Goal: Information Seeking & Learning: Learn about a topic

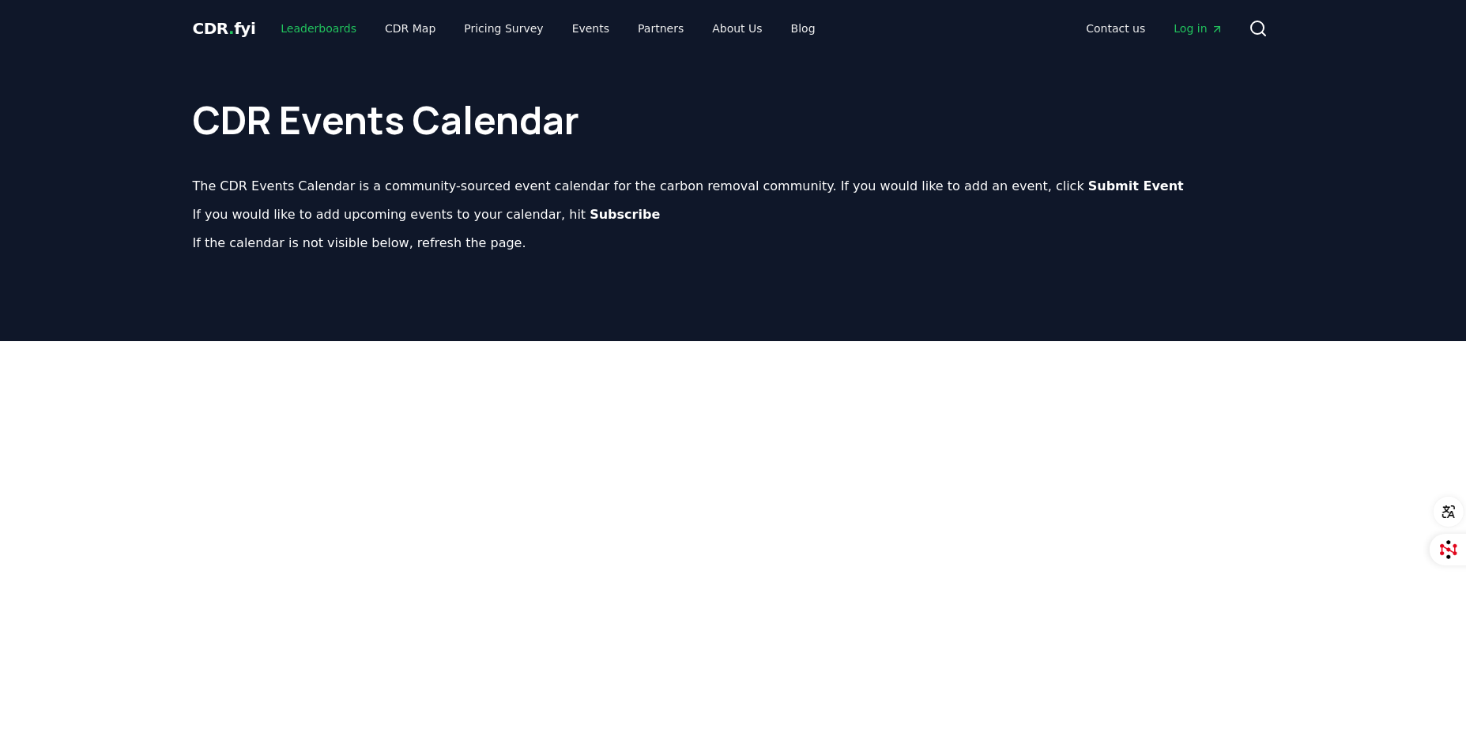
click at [307, 25] on link "Leaderboards" at bounding box center [318, 28] width 101 height 28
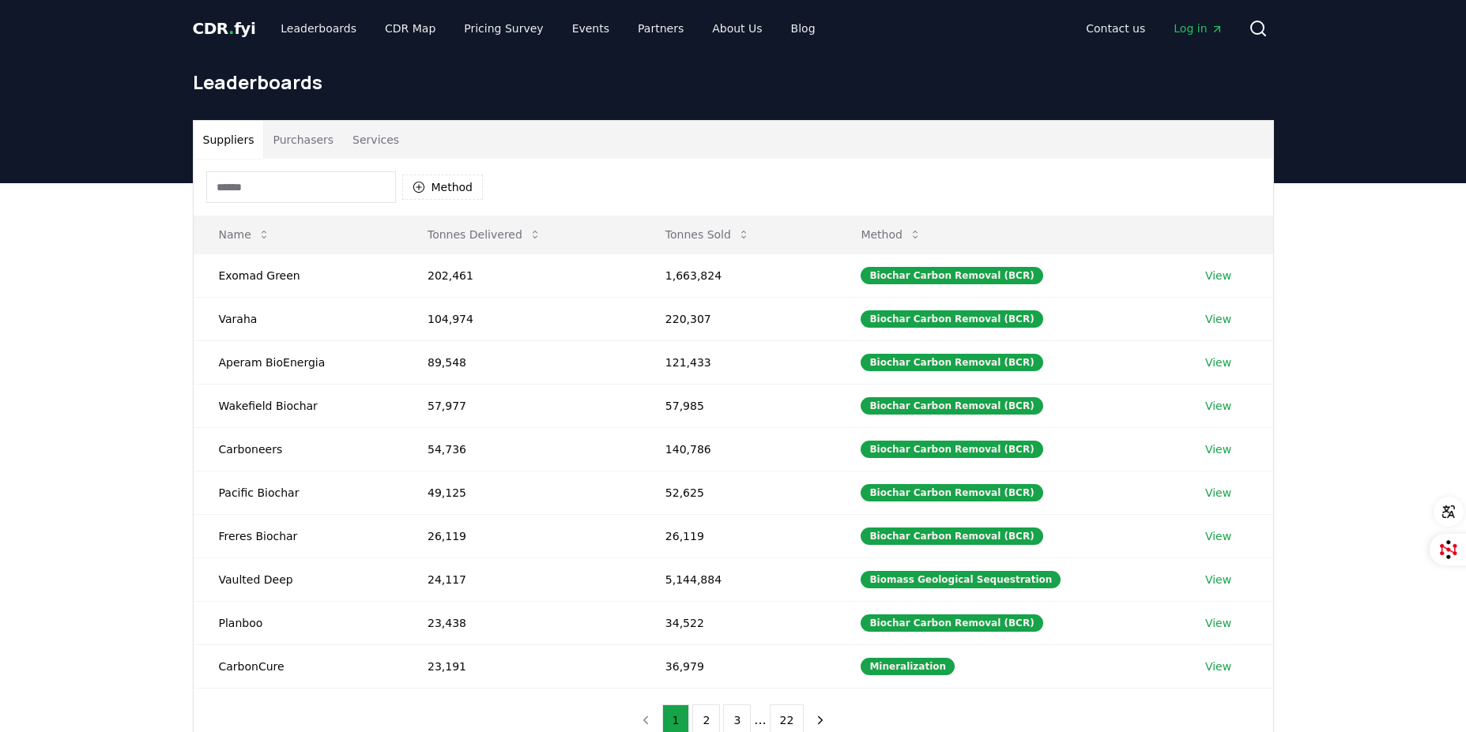
click at [454, 240] on button "Tonnes Delivered" at bounding box center [484, 235] width 139 height 32
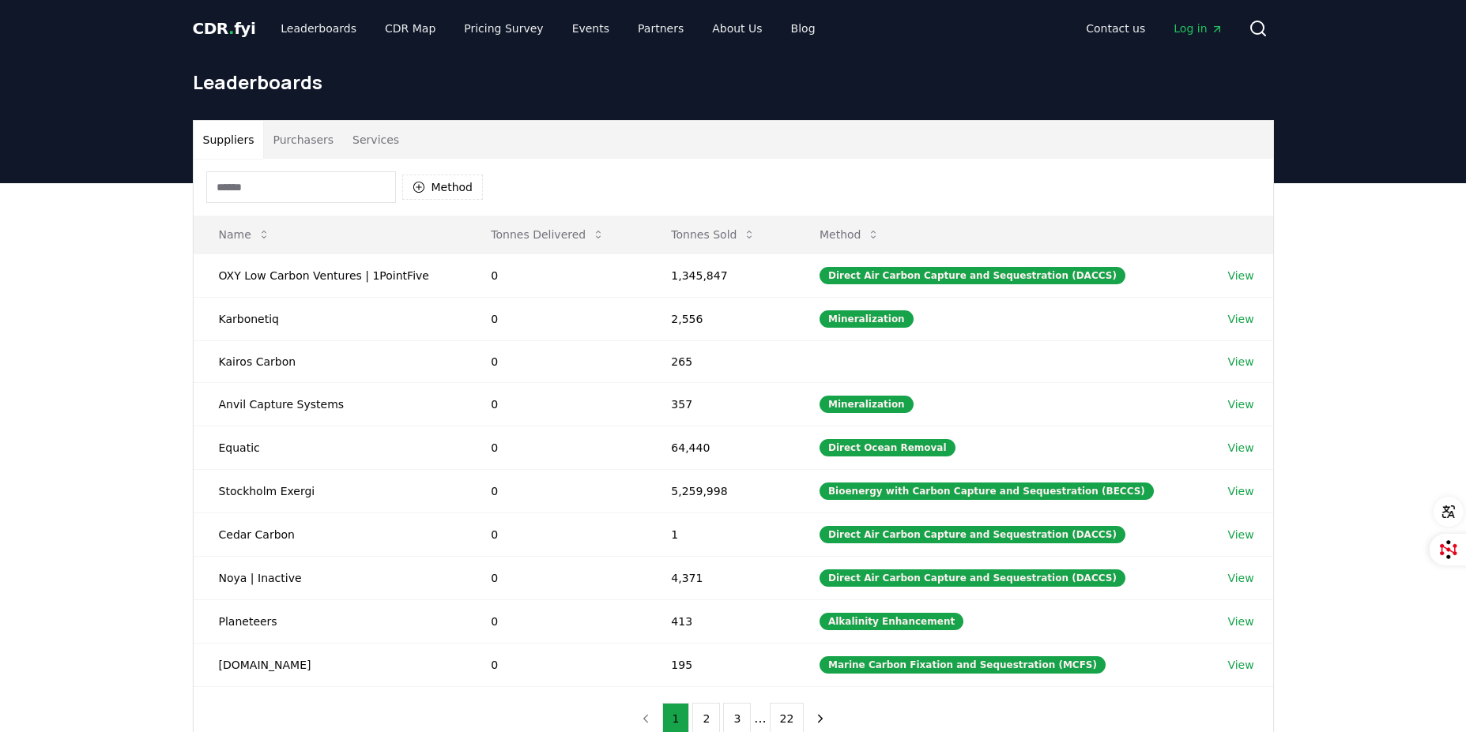
click at [528, 239] on button "Tonnes Delivered" at bounding box center [547, 235] width 139 height 32
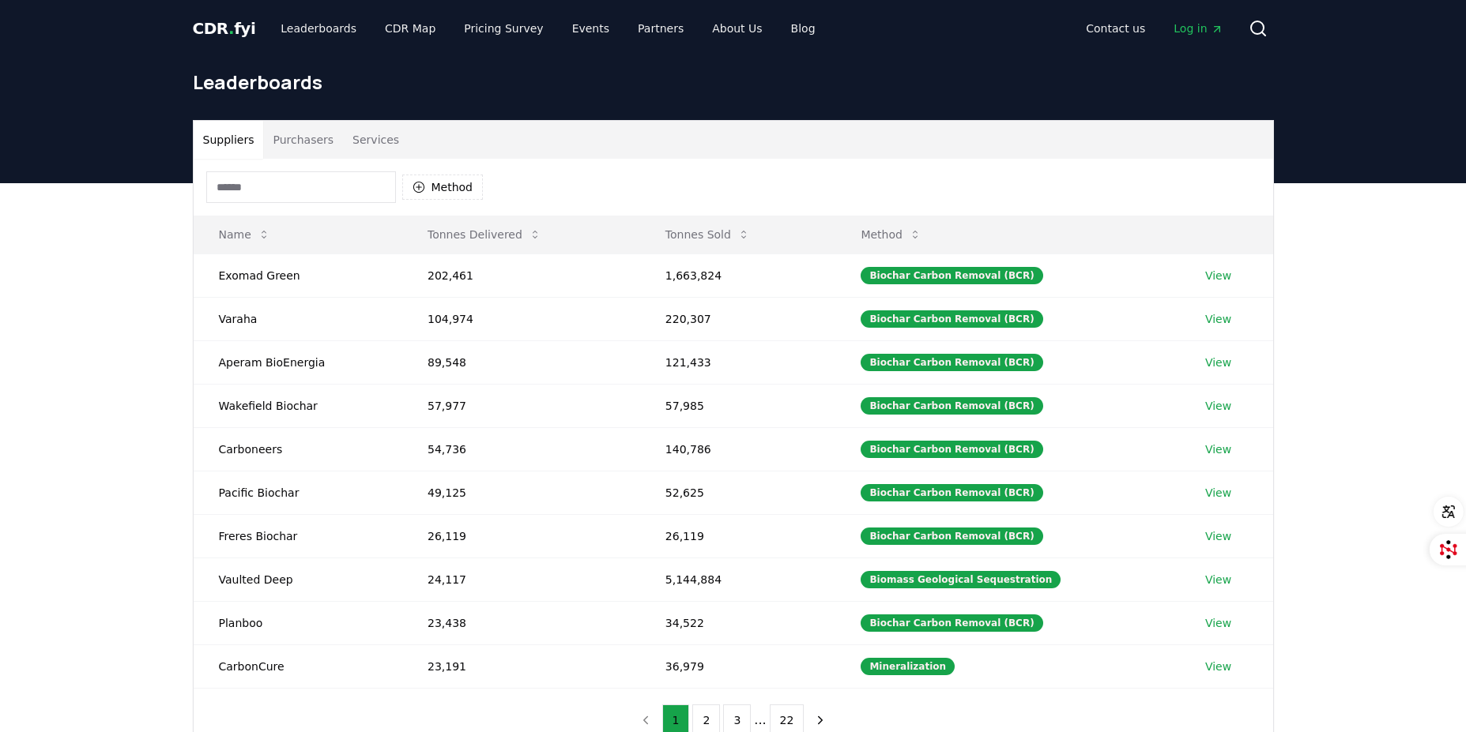
click at [694, 235] on button "Tonnes Sold" at bounding box center [708, 235] width 110 height 32
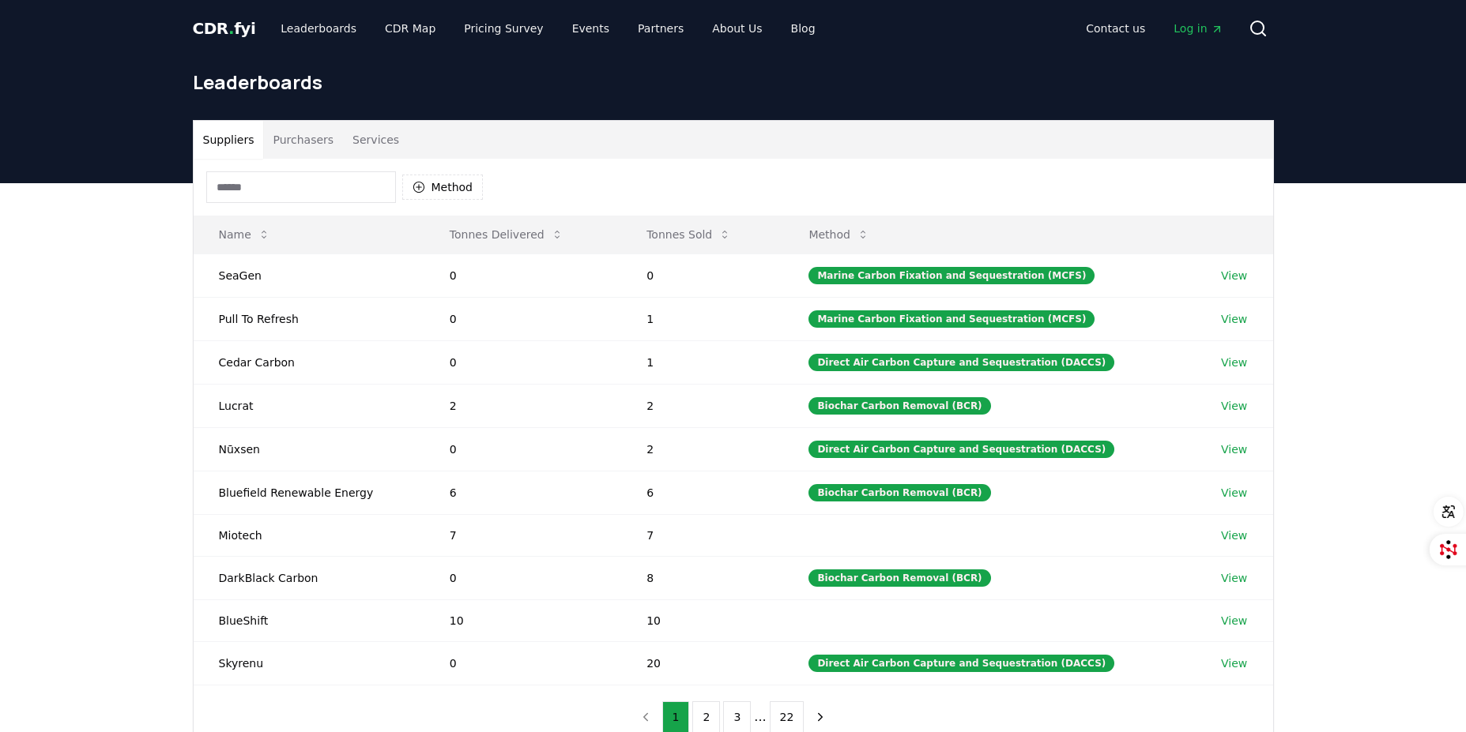
click at [694, 235] on button "Tonnes Sold" at bounding box center [689, 235] width 110 height 32
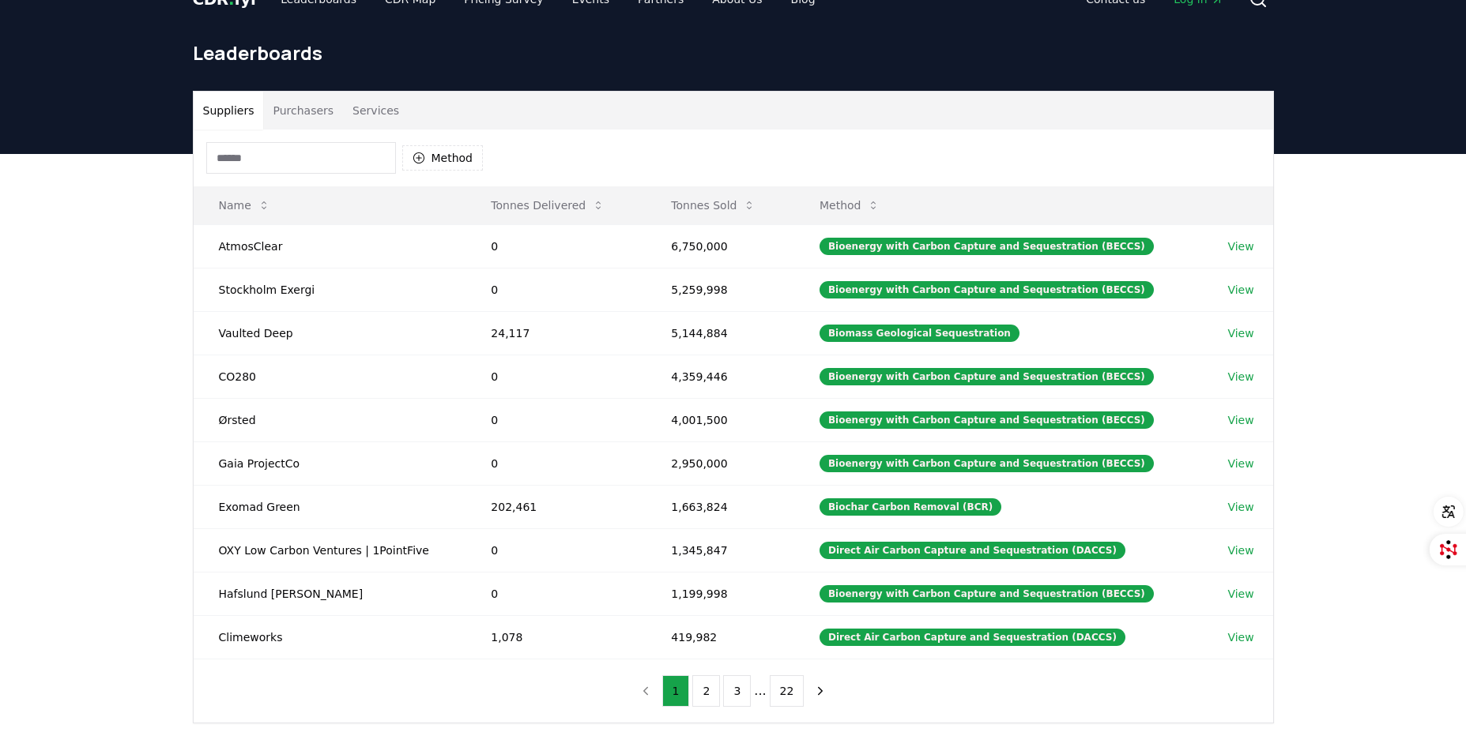
scroll to position [79, 0]
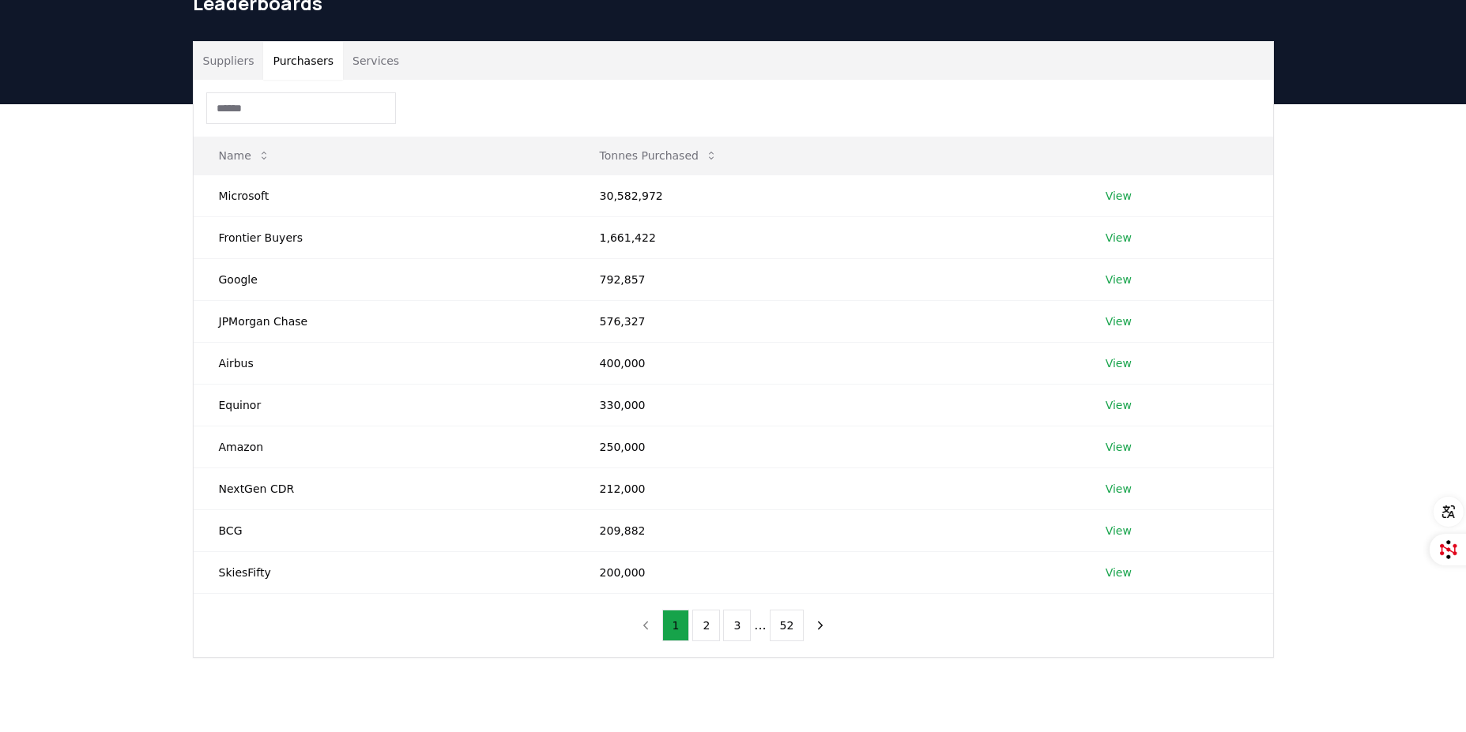
click at [290, 54] on button "Purchasers" at bounding box center [303, 61] width 80 height 38
drag, startPoint x: 619, startPoint y: 190, endPoint x: 599, endPoint y: 191, distance: 19.8
click at [599, 191] on td "30,582,972" at bounding box center [827, 196] width 506 height 42
click at [1111, 190] on link "View" at bounding box center [1118, 196] width 26 height 16
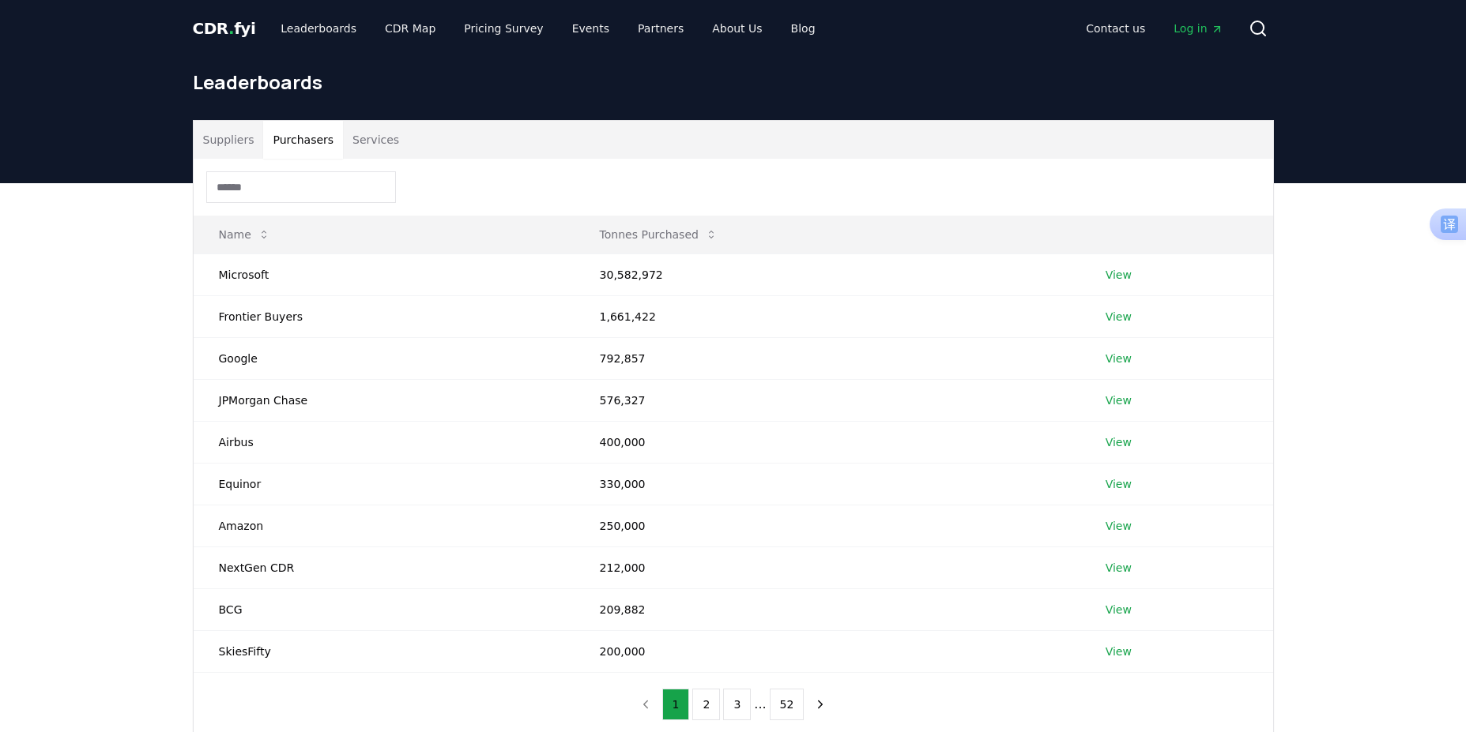
drag, startPoint x: 288, startPoint y: 147, endPoint x: 362, endPoint y: 145, distance: 74.3
click at [288, 146] on button "Purchasers" at bounding box center [303, 140] width 80 height 38
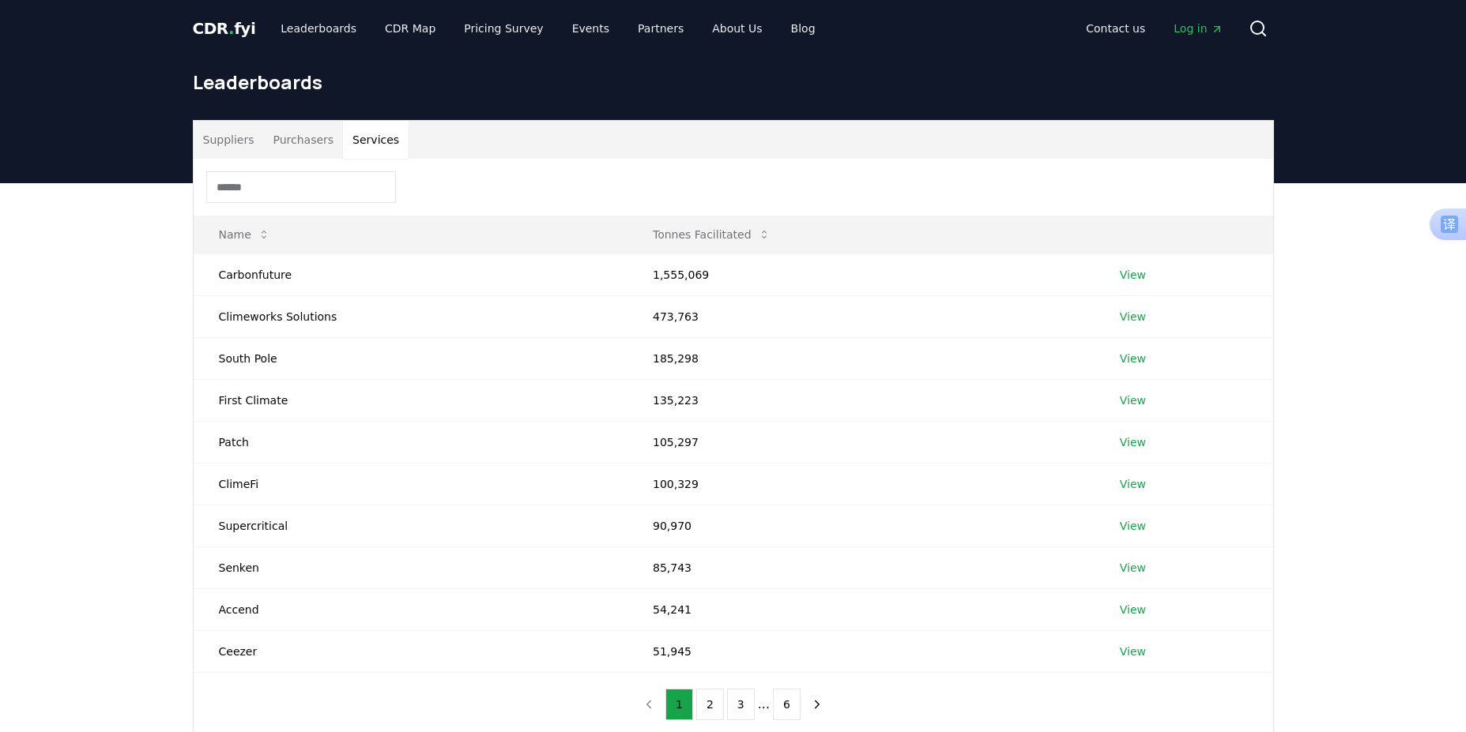
click at [365, 143] on button "Services" at bounding box center [376, 140] width 66 height 38
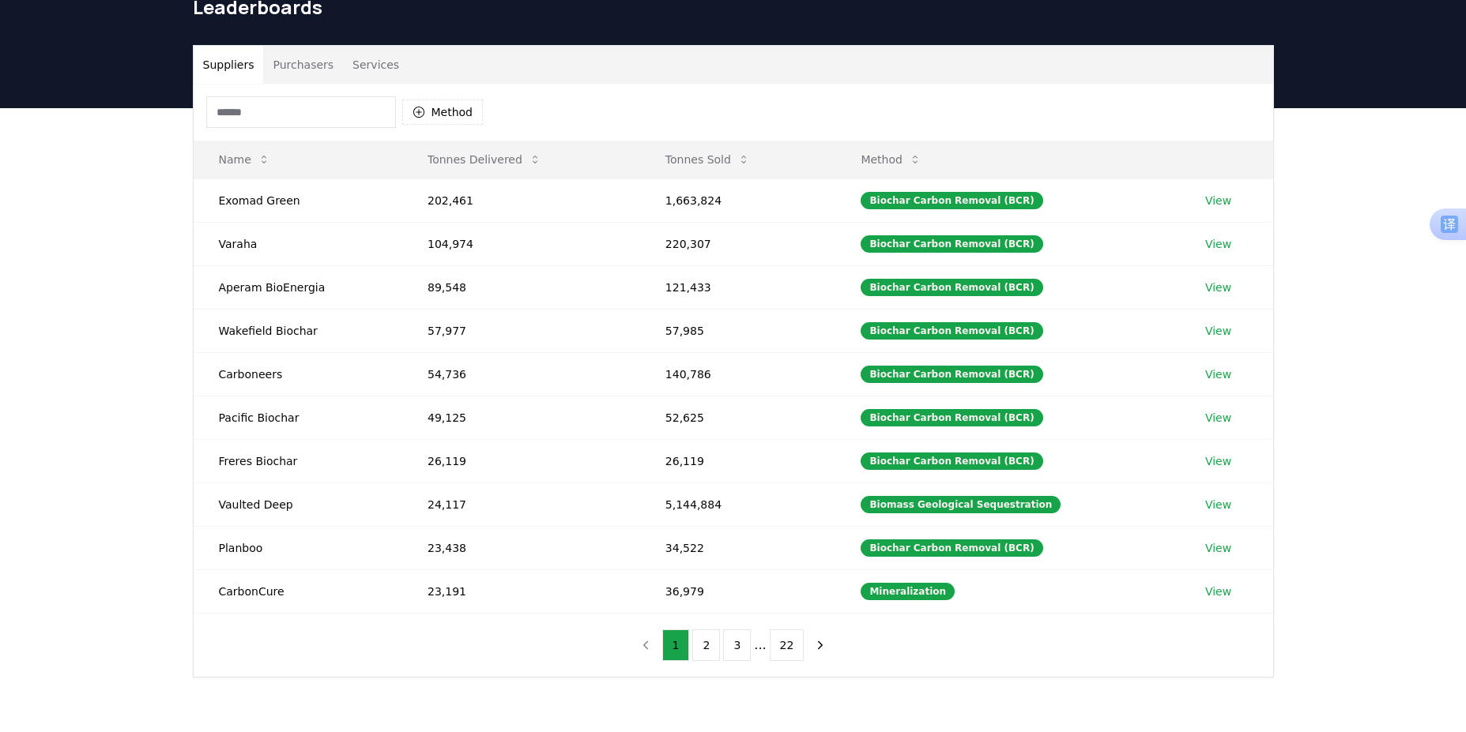
scroll to position [79, 0]
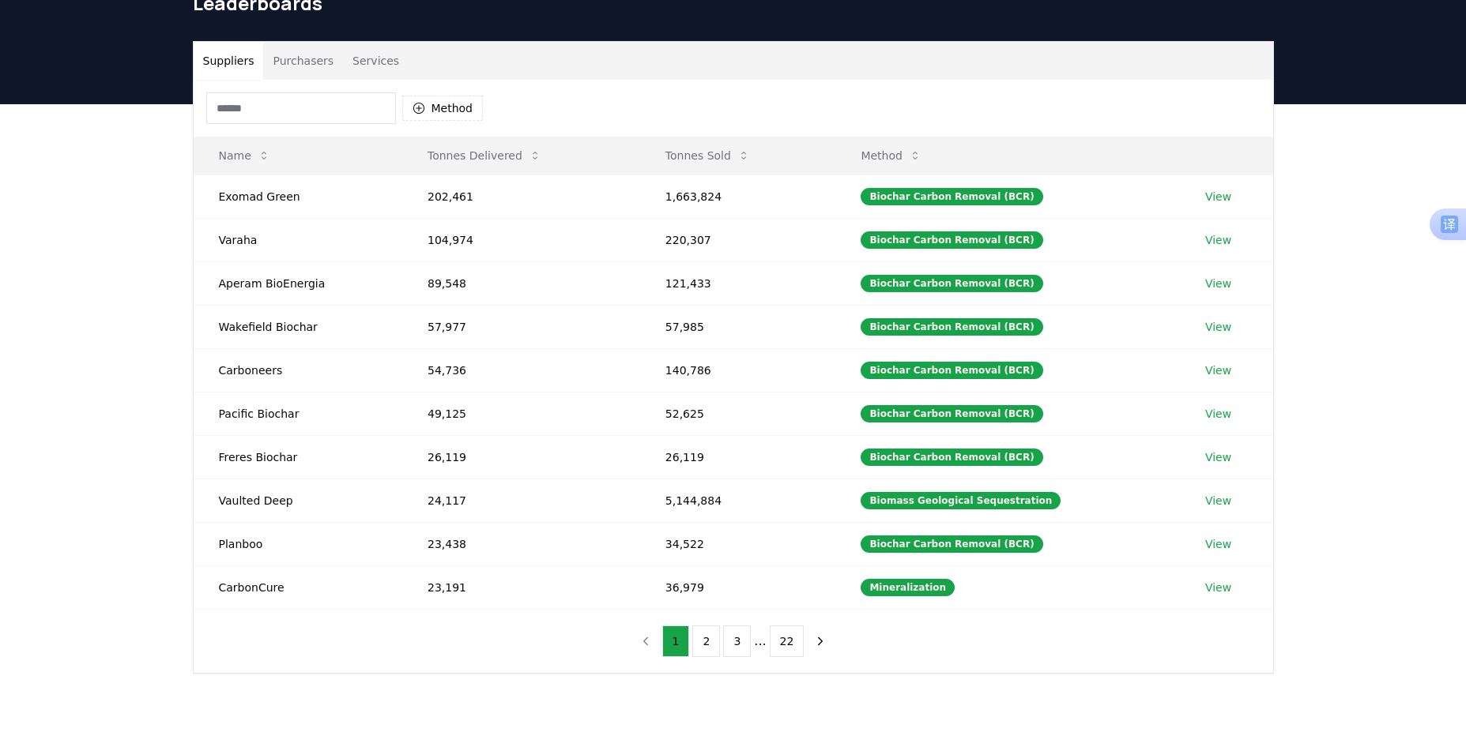
click at [293, 63] on button "Purchasers" at bounding box center [303, 61] width 80 height 38
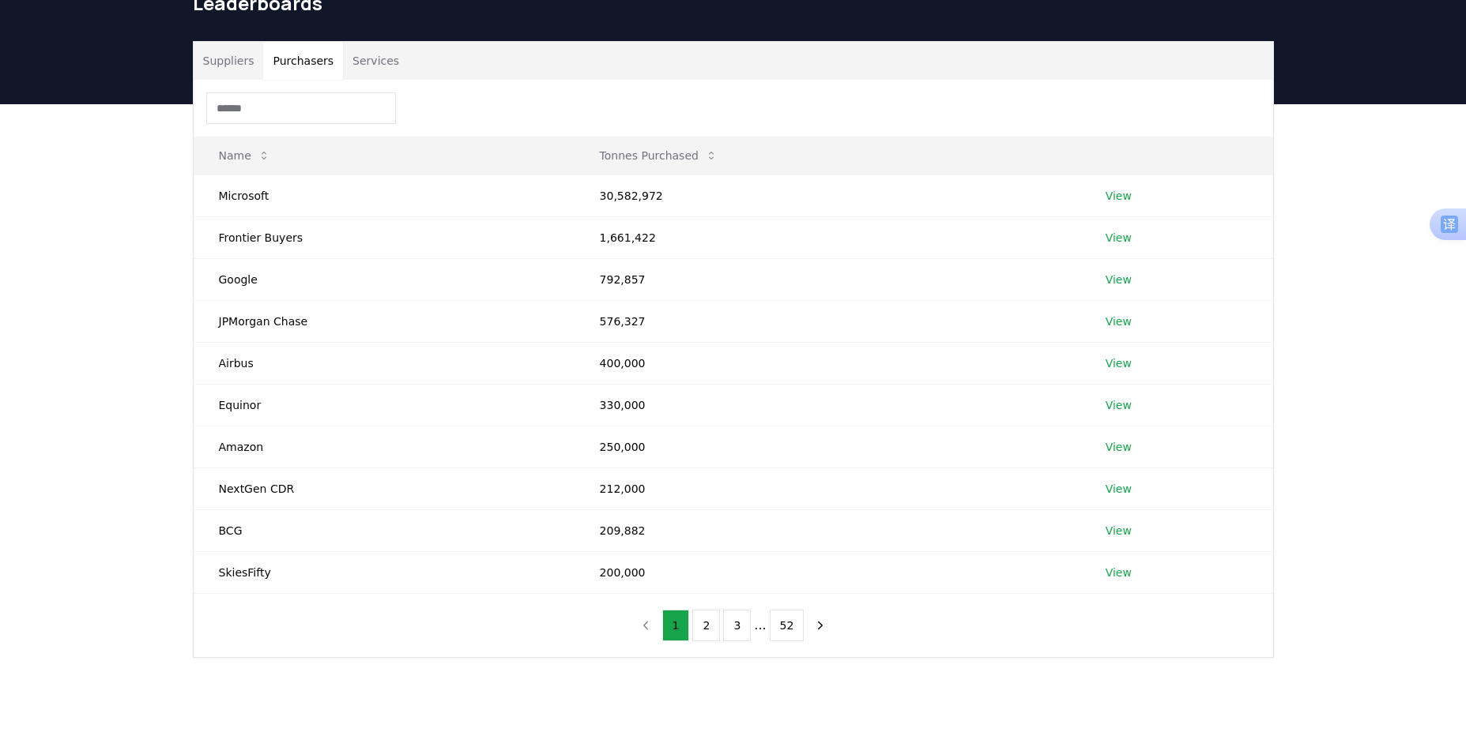
drag, startPoint x: 363, startPoint y: 64, endPoint x: 374, endPoint y: 76, distance: 15.7
click at [364, 64] on button "Services" at bounding box center [376, 61] width 66 height 38
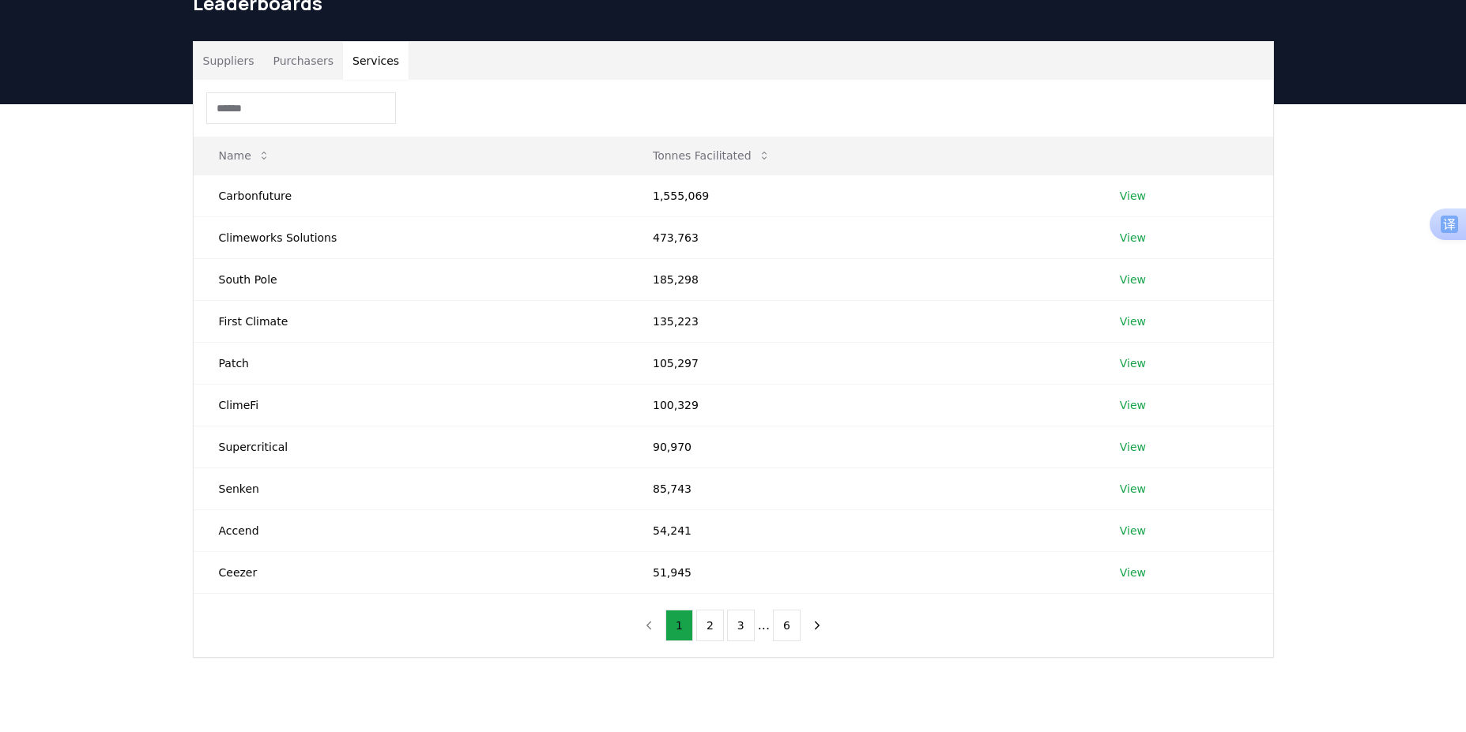
click at [216, 68] on button "Suppliers" at bounding box center [229, 61] width 70 height 38
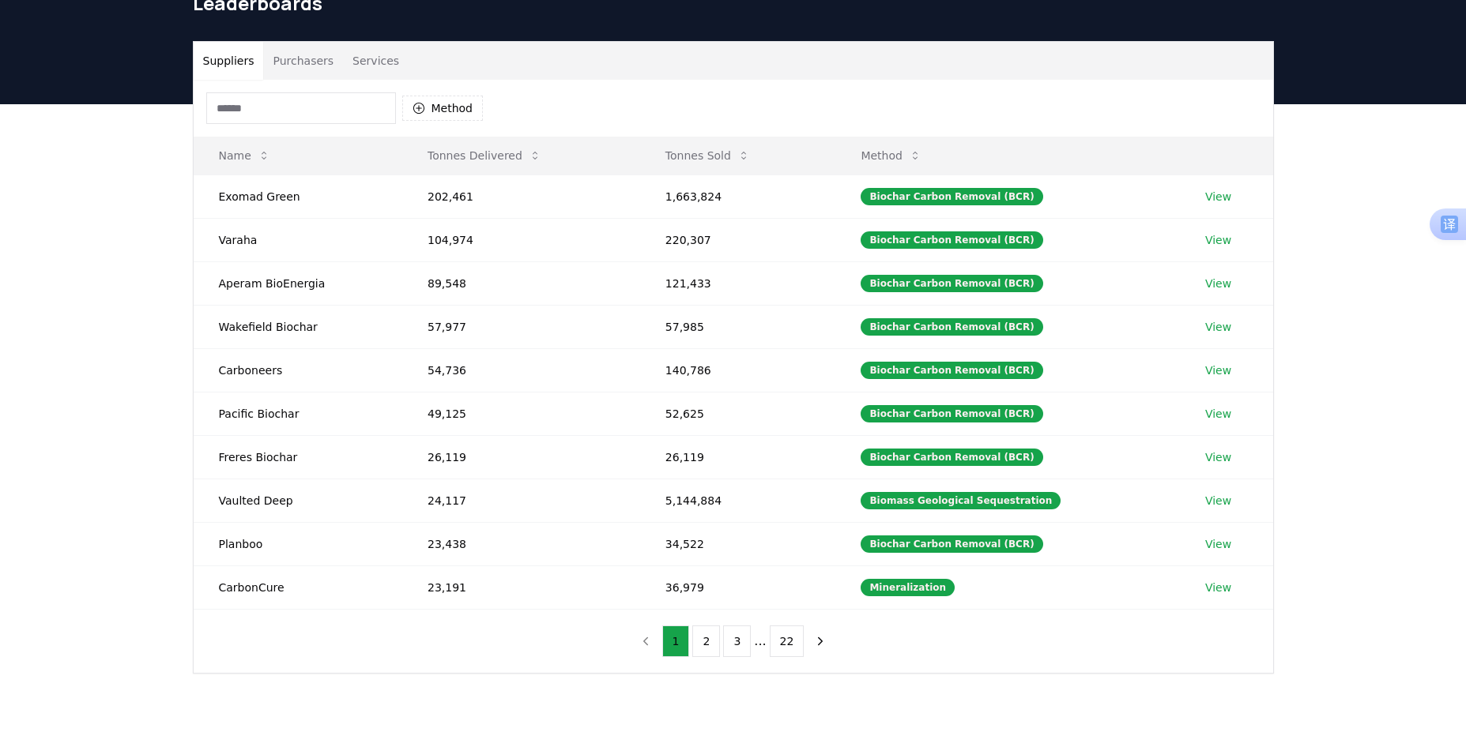
click at [301, 73] on button "Purchasers" at bounding box center [303, 61] width 80 height 38
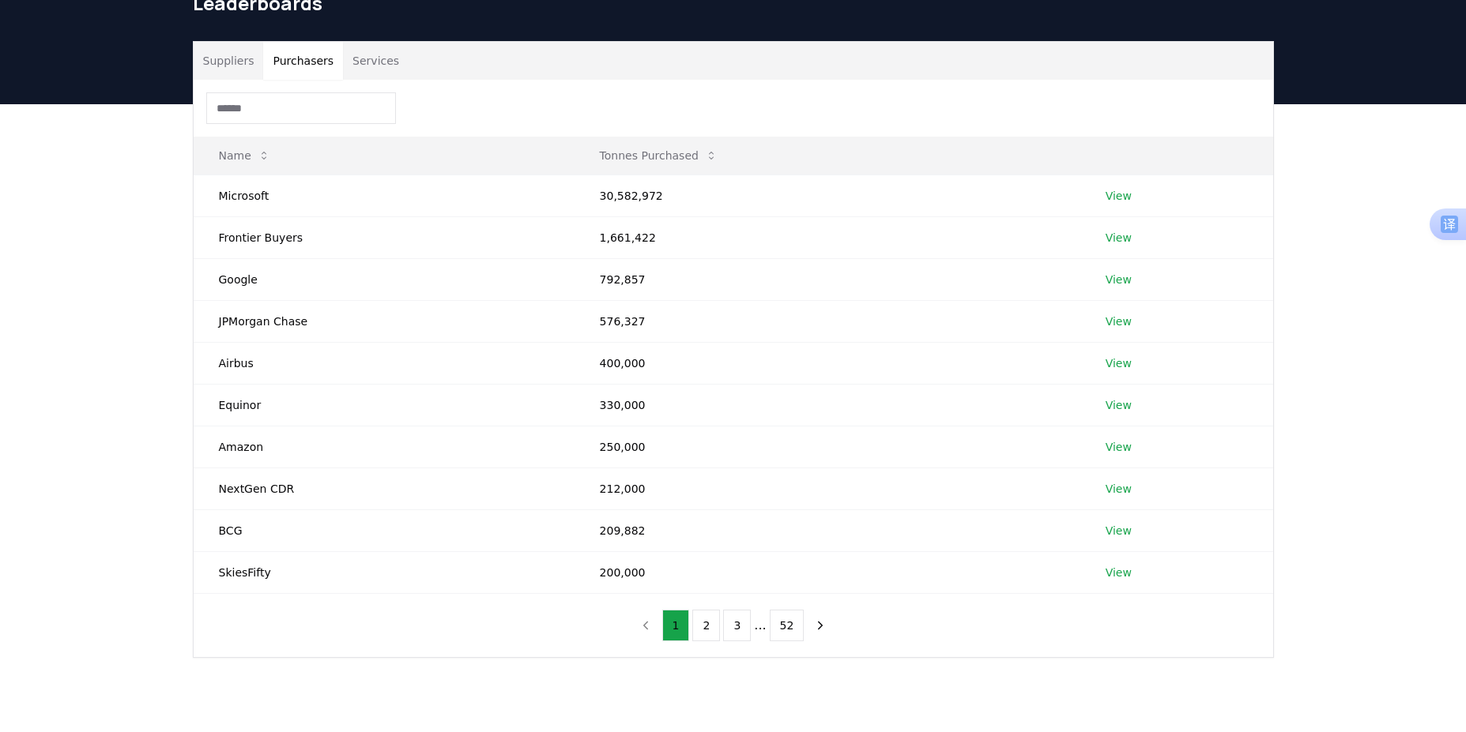
click at [1121, 194] on link "View" at bounding box center [1118, 196] width 26 height 16
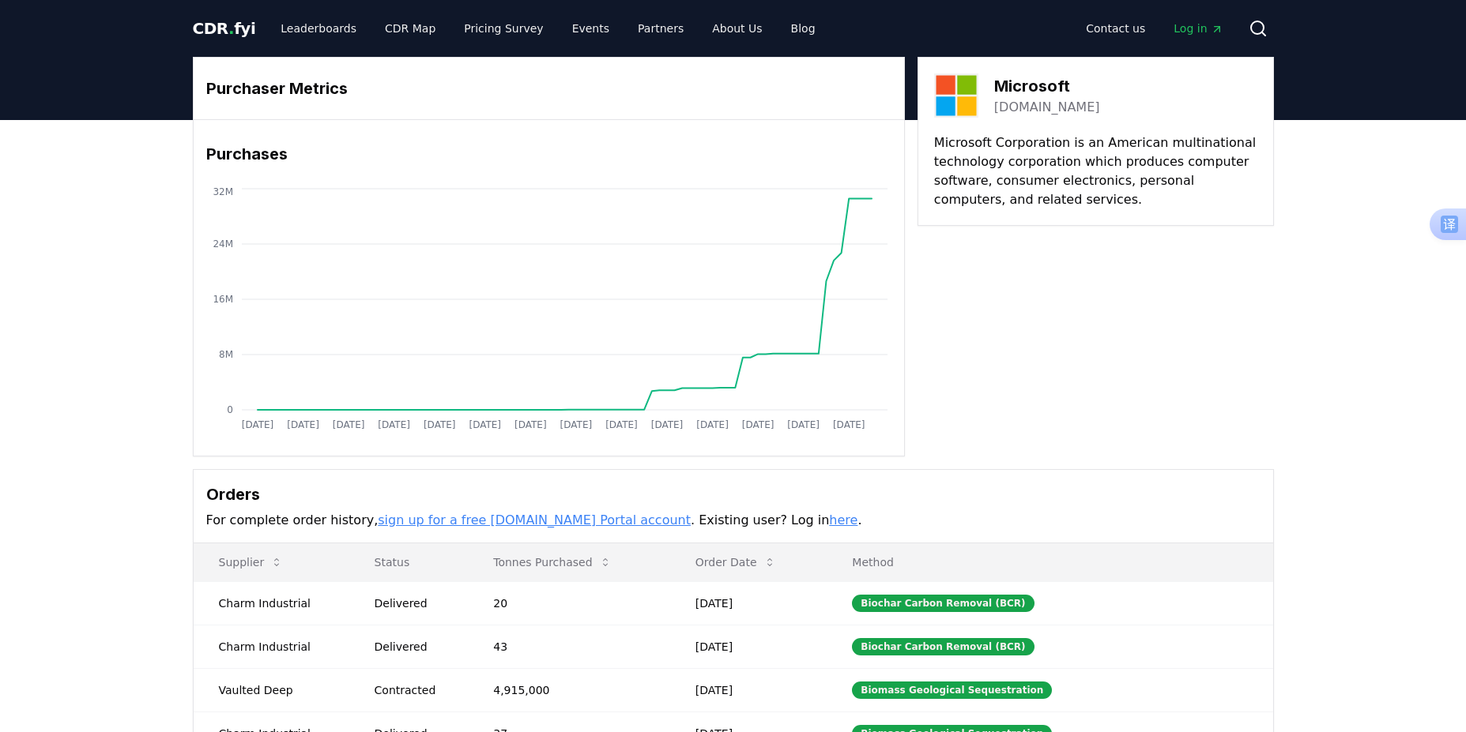
scroll to position [79, 0]
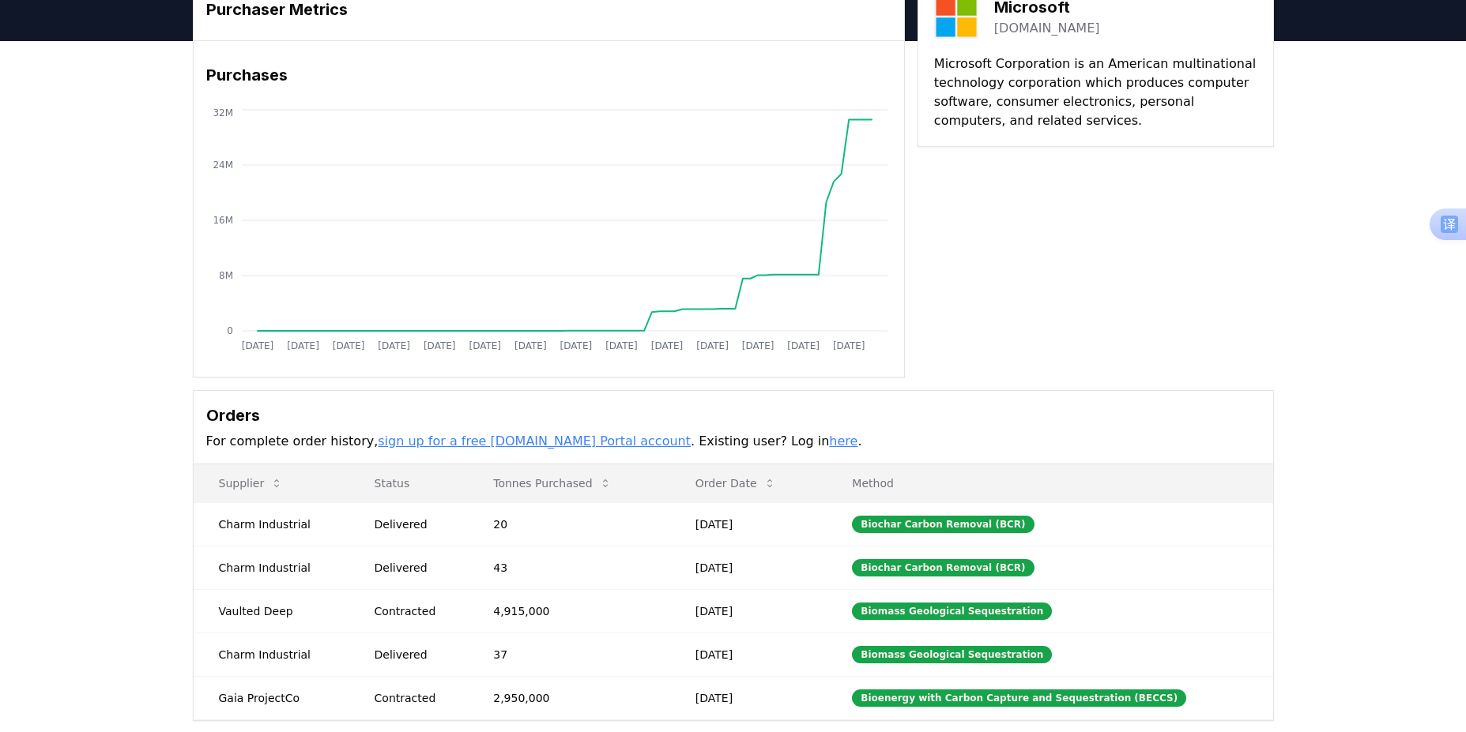
click at [111, 284] on div "Purchaser Metrics Purchases [DATE] [DATE] [DATE] [DATE] [DATE] [DATE] [DATE] [D…" at bounding box center [733, 412] width 1466 height 743
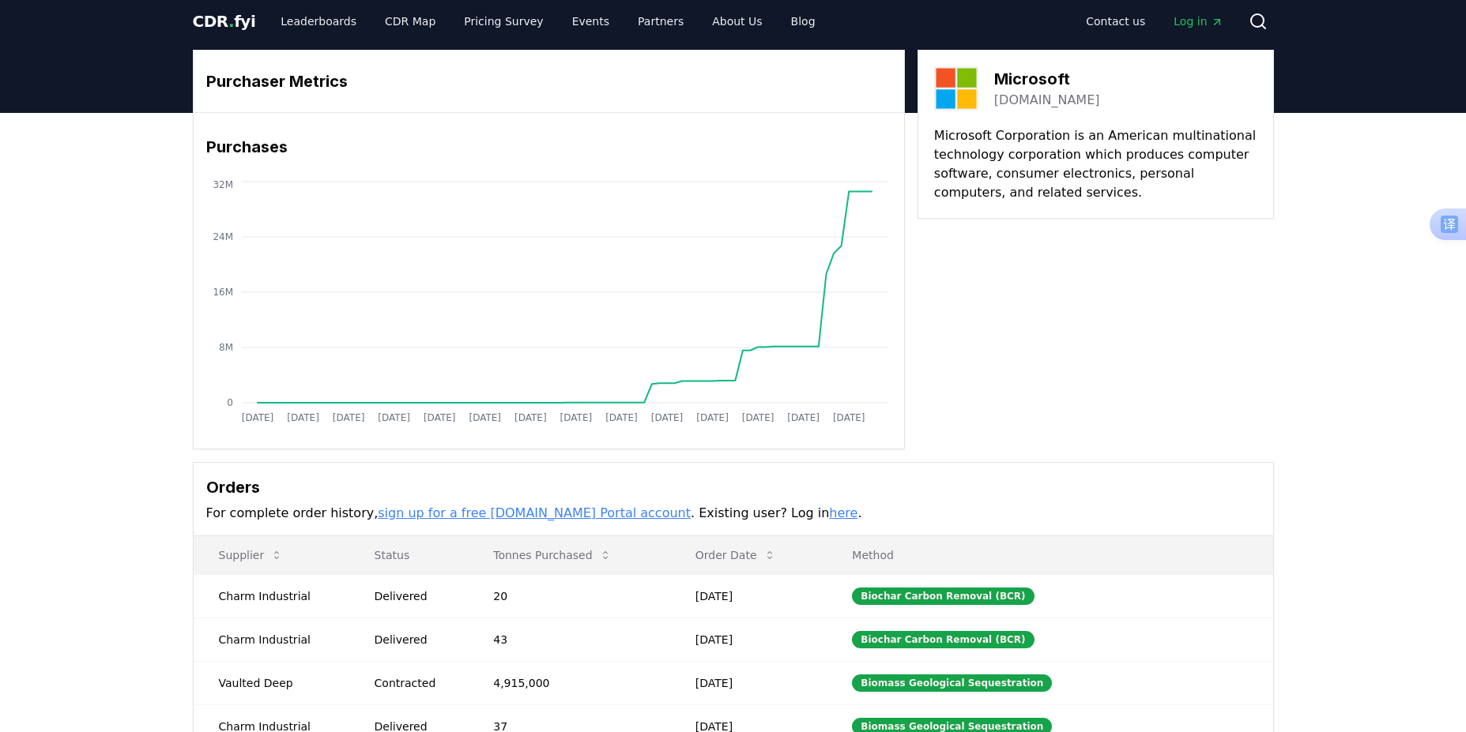
scroll to position [0, 0]
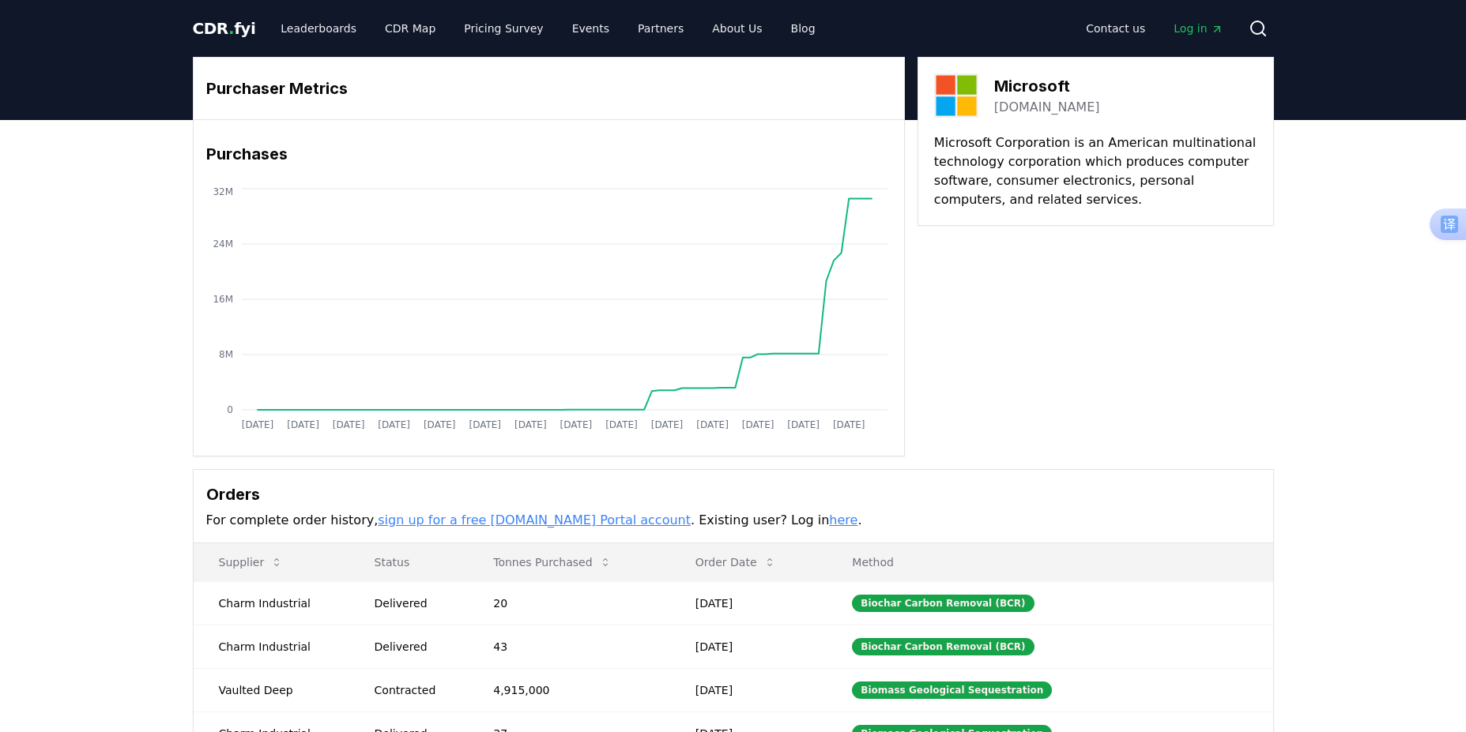
drag, startPoint x: 126, startPoint y: 374, endPoint x: 166, endPoint y: 357, distance: 43.6
click at [130, 374] on div "Purchaser Metrics Purchases Jan 2019 Jul 2019 Jan 2020 Jul 2020 Jan 2021 Jul 20…" at bounding box center [733, 491] width 1466 height 743
